Goal: Register for event/course: Sign up to attend an event or enroll in a course

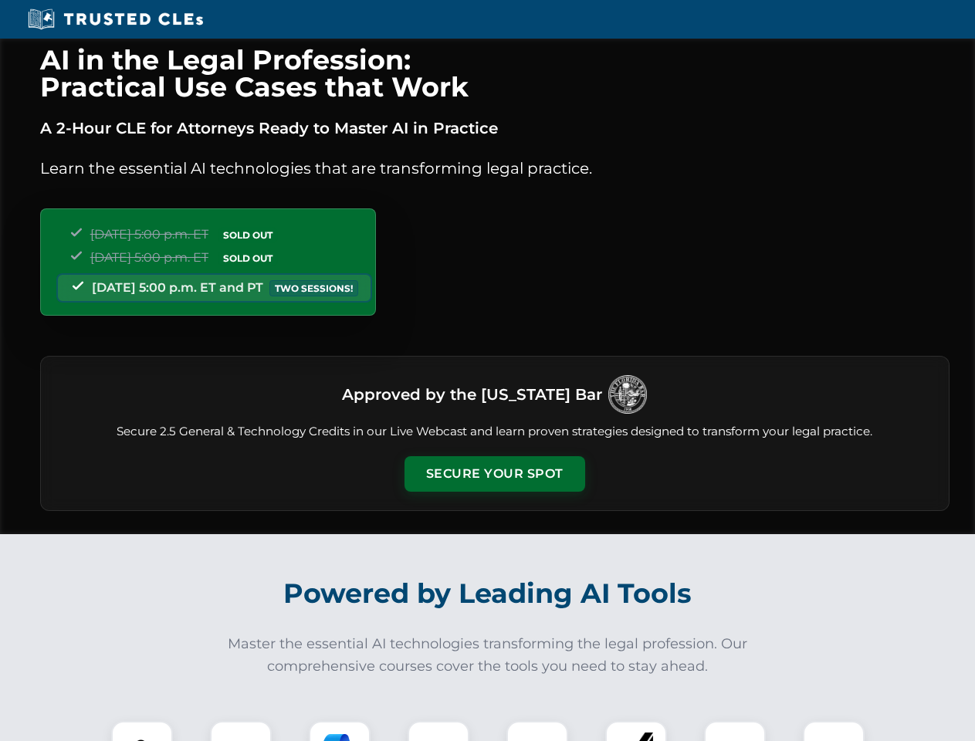
click at [494, 474] on button "Secure Your Spot" at bounding box center [495, 474] width 181 height 36
click at [142, 731] on img at bounding box center [142, 752] width 45 height 45
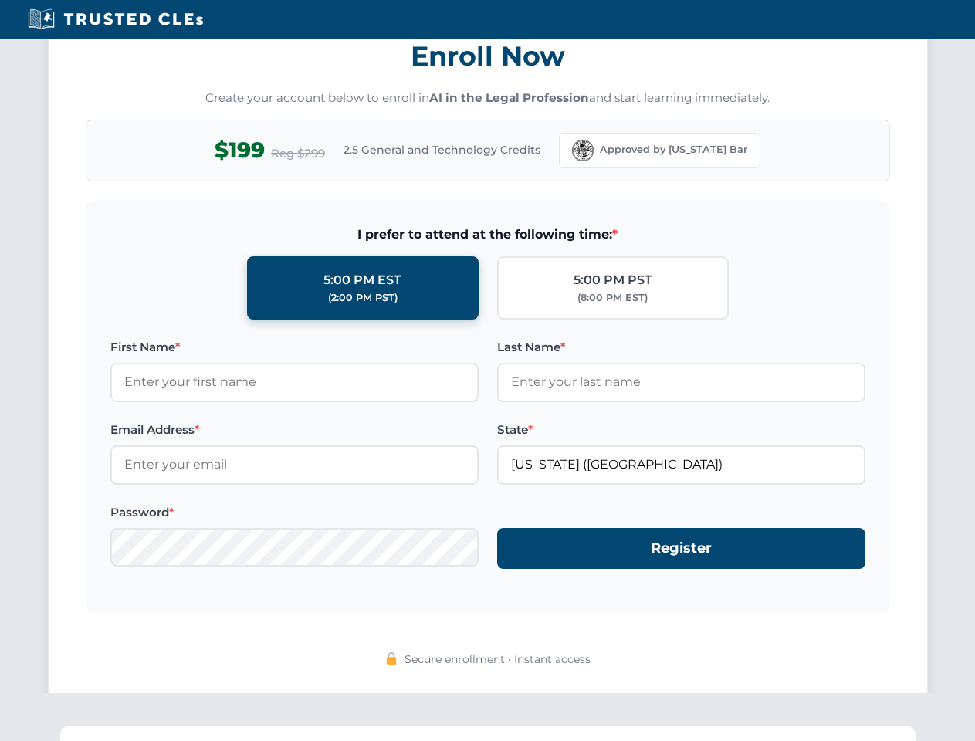
scroll to position [1516, 0]
